Goal: Information Seeking & Learning: Understand process/instructions

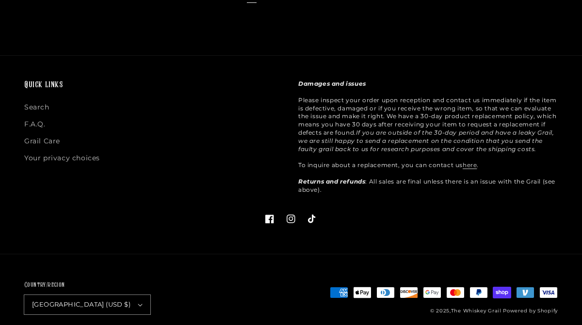
scroll to position [526, 0]
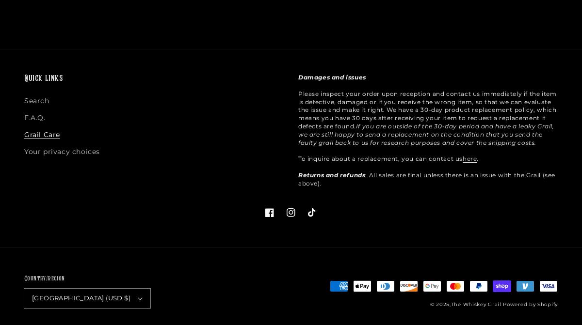
click at [50, 127] on link "Grail Care" at bounding box center [42, 135] width 36 height 17
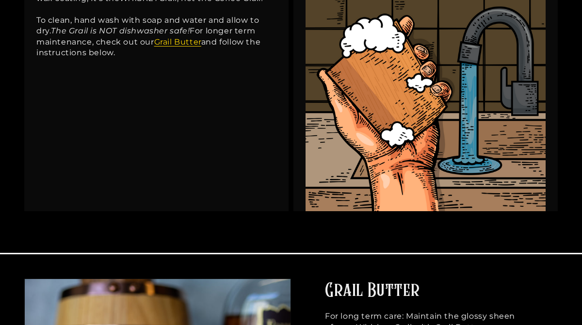
scroll to position [283, 0]
